Goal: Navigation & Orientation: Find specific page/section

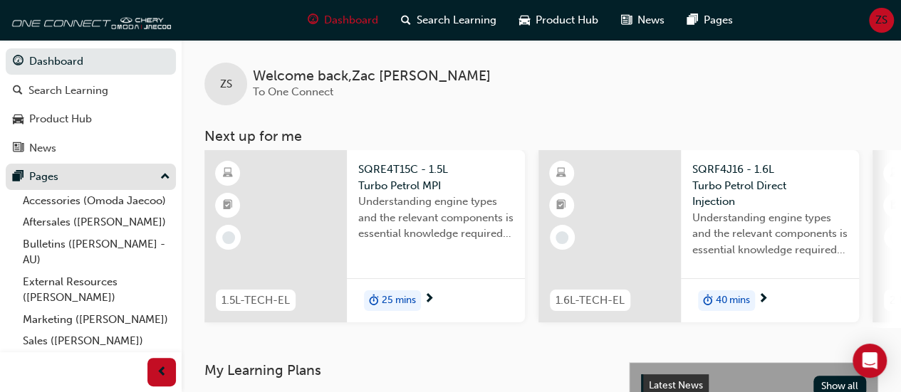
click at [143, 169] on div "Pages" at bounding box center [91, 177] width 156 height 18
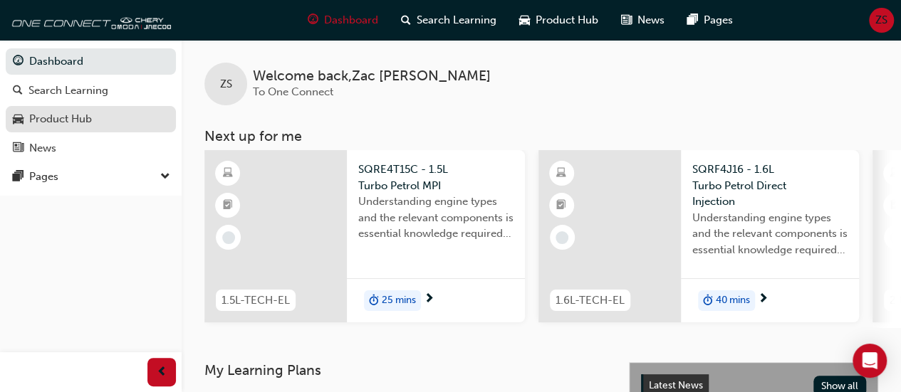
click at [96, 115] on div "Product Hub" at bounding box center [91, 119] width 156 height 18
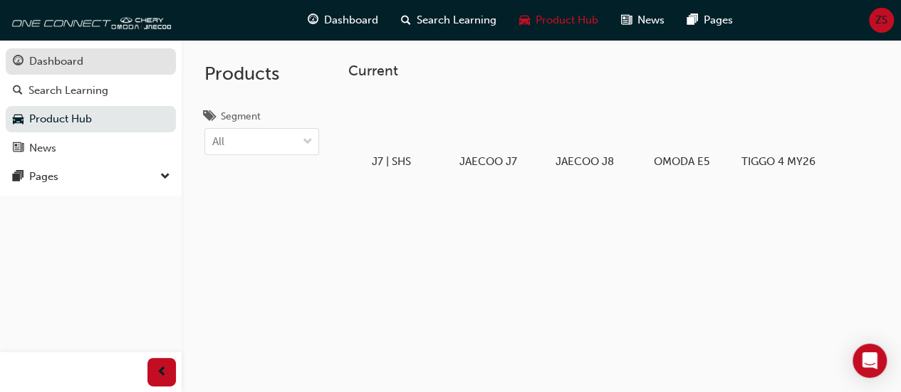
click at [91, 58] on div "Dashboard" at bounding box center [91, 62] width 156 height 18
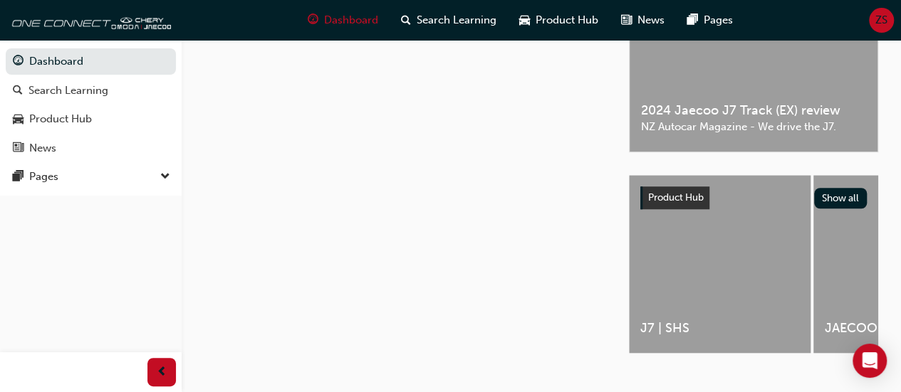
scroll to position [457, 0]
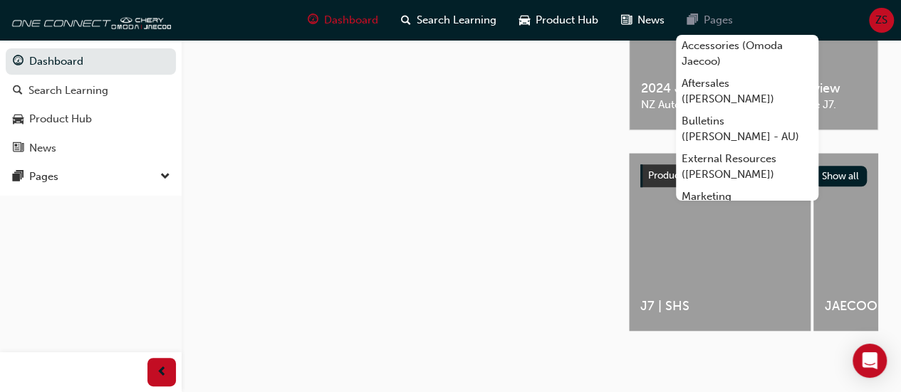
click at [711, 23] on span "Pages" at bounding box center [717, 20] width 29 height 16
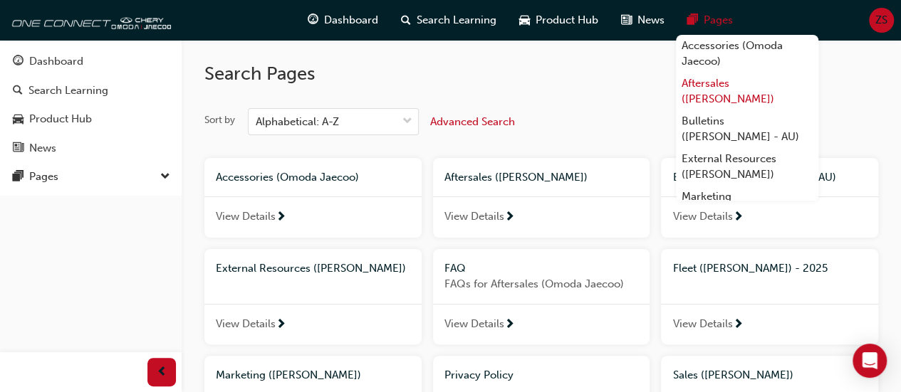
click at [728, 92] on link "Aftersales ([PERSON_NAME])" at bounding box center [747, 92] width 142 height 38
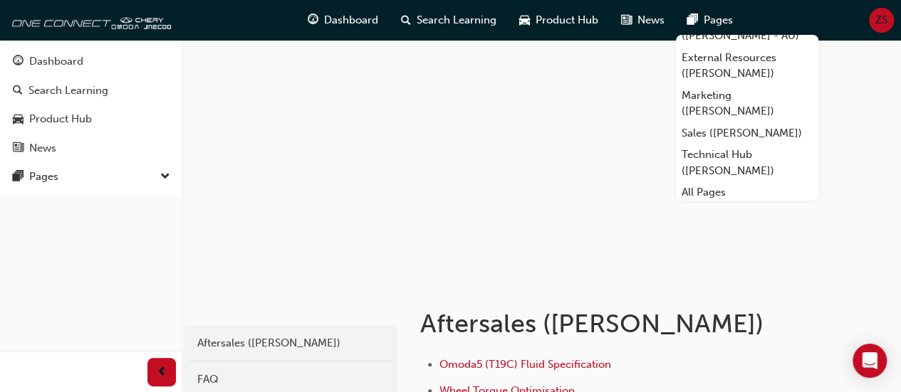
scroll to position [104, 0]
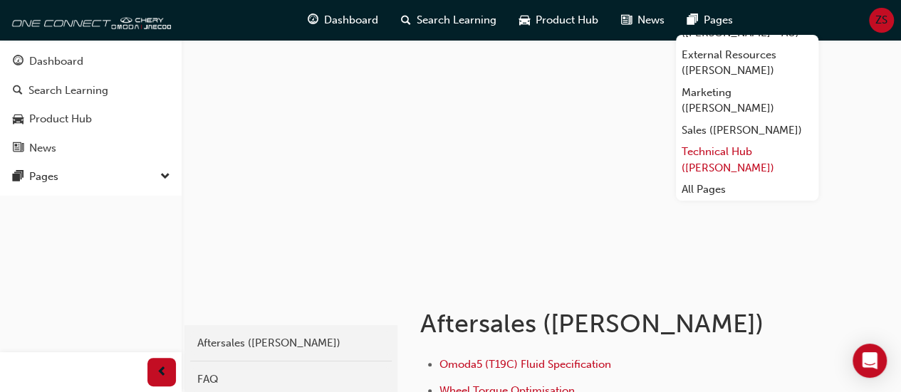
click at [760, 162] on link "Technical Hub ([PERSON_NAME])" at bounding box center [747, 160] width 142 height 38
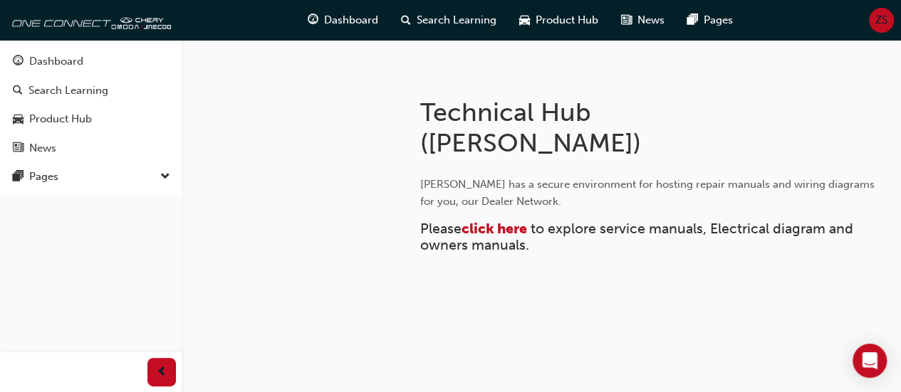
scroll to position [221, 0]
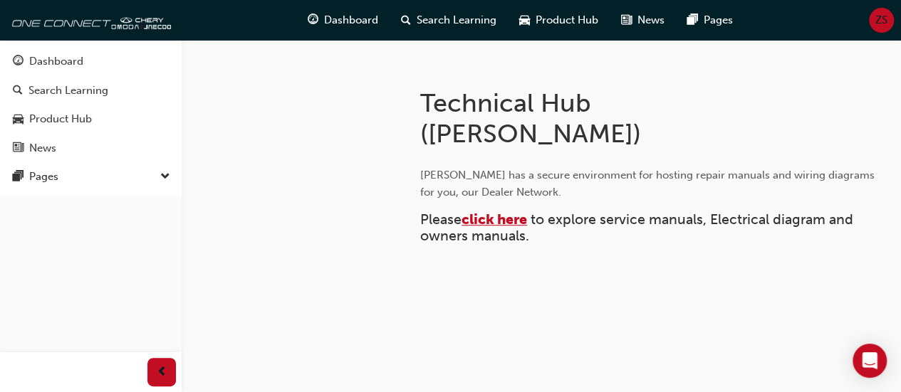
click at [505, 224] on span "click here" at bounding box center [494, 219] width 66 height 16
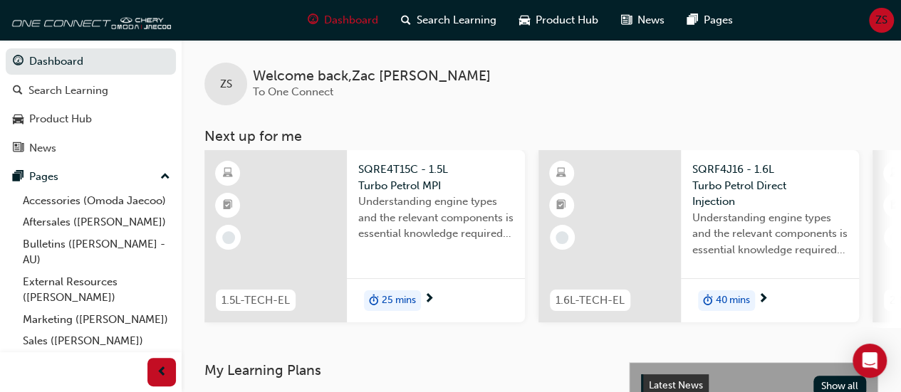
click at [873, 19] on div "ZS" at bounding box center [881, 20] width 25 height 25
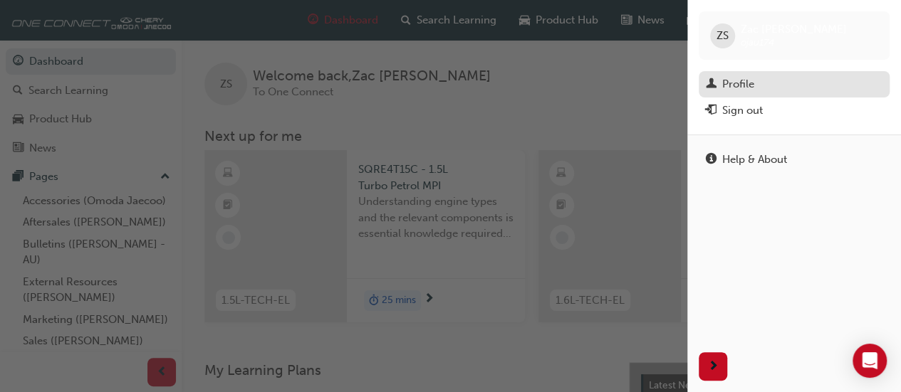
click at [725, 84] on div "Profile" at bounding box center [738, 84] width 32 height 16
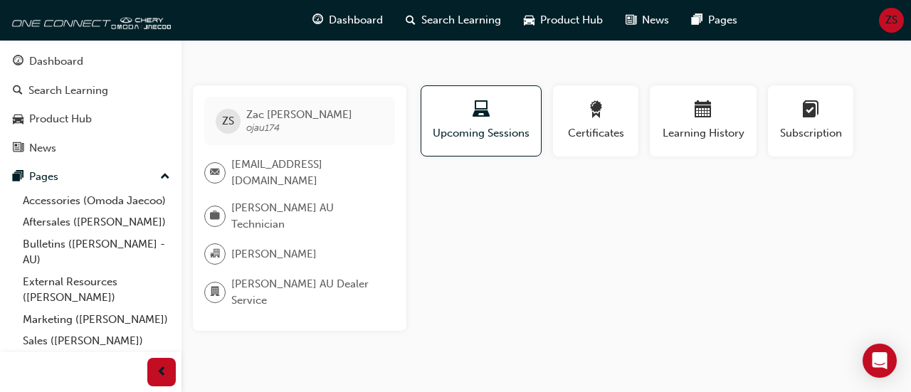
drag, startPoint x: 323, startPoint y: 165, endPoint x: 272, endPoint y: 63, distance: 114.0
click at [272, 63] on div "ZS Zac Simpson ojau174 zsimpson@blacklocks.com.au Omoda Jaecoo AU Technician Ja…" at bounding box center [455, 196] width 911 height 392
click at [557, 26] on span "Product Hub" at bounding box center [571, 20] width 63 height 16
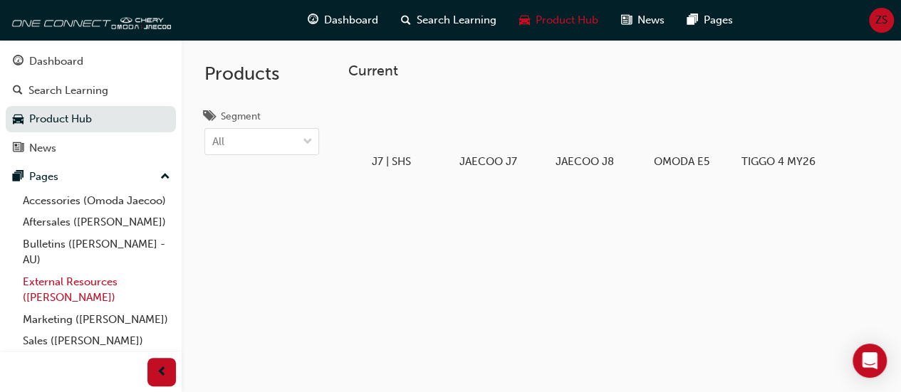
click at [74, 309] on link "External Resources ([PERSON_NAME])" at bounding box center [96, 290] width 159 height 38
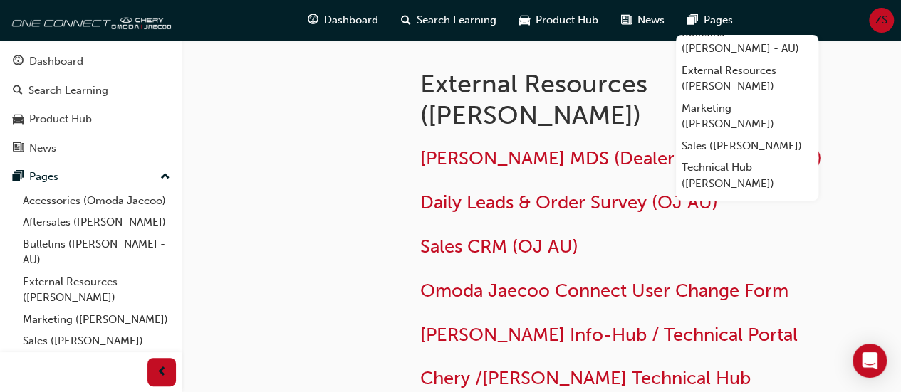
scroll to position [104, 0]
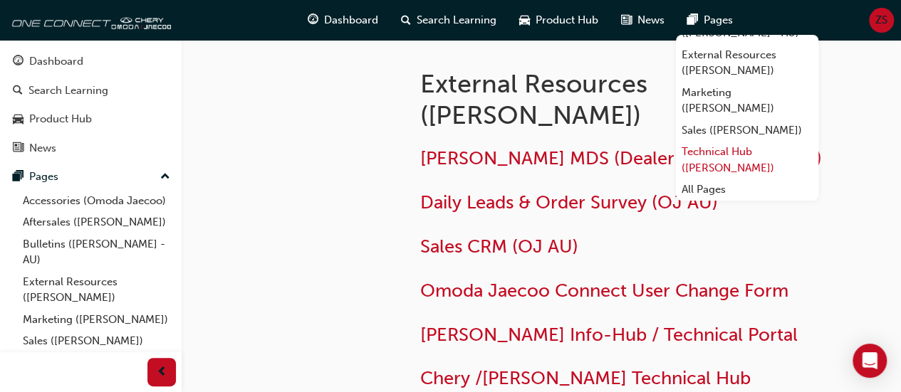
click at [749, 158] on link "Technical Hub ([PERSON_NAME])" at bounding box center [747, 160] width 142 height 38
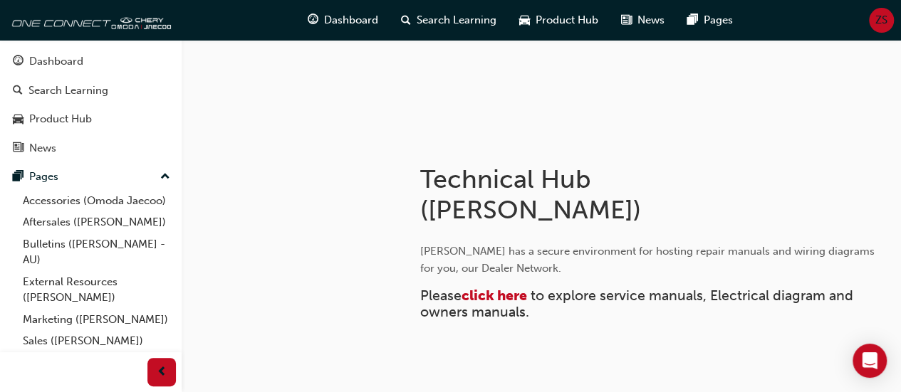
scroll to position [155, 0]
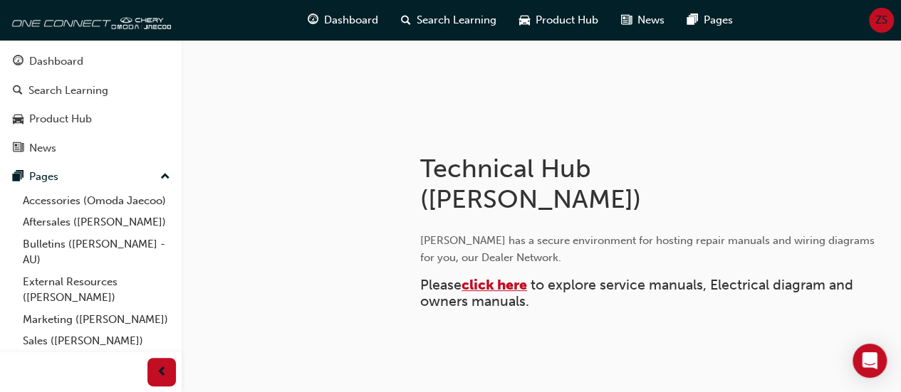
click at [504, 284] on span "click here" at bounding box center [494, 285] width 66 height 16
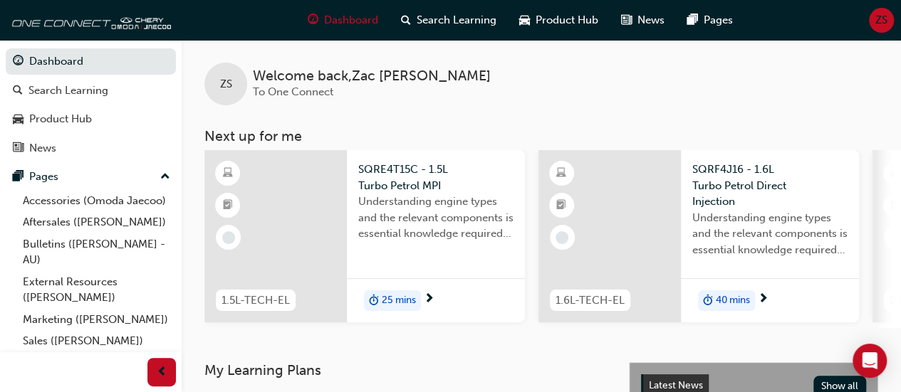
click at [877, 23] on span "ZS" at bounding box center [881, 20] width 12 height 16
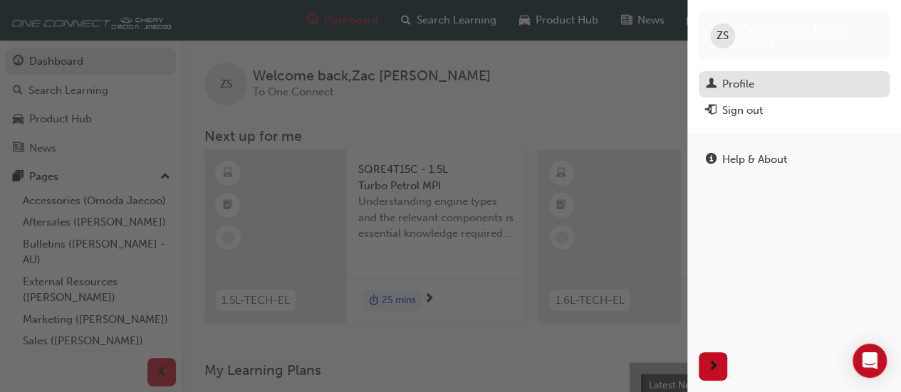
click at [722, 82] on div "Profile" at bounding box center [738, 84] width 32 height 16
